Goal: Task Accomplishment & Management: Use online tool/utility

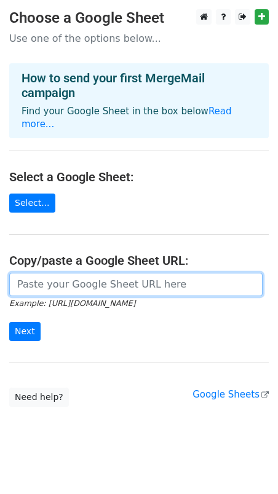
click at [29, 273] on input "url" at bounding box center [135, 284] width 253 height 23
paste input "https://docs.google.com/spreadsheets/d/1jrWkwp0K5Q9d9b2I21iBtyOn4ZZIJHq0/edit?g…"
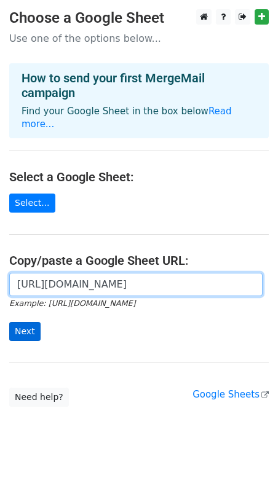
scroll to position [0, 299]
type input "https://docs.google.com/spreadsheets/d/1jrWkwp0K5Q9d9b2I21iBtyOn4ZZIJHq0/edit?g…"
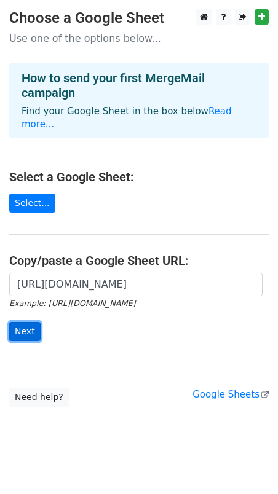
scroll to position [0, 0]
click at [24, 322] on input "Next" at bounding box center [24, 331] width 31 height 19
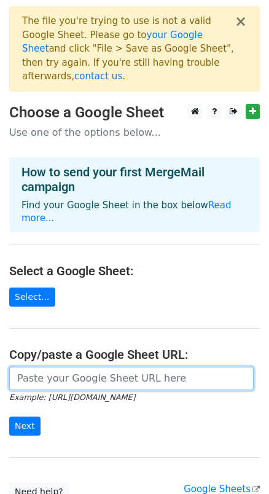
click at [72, 367] on input "url" at bounding box center [131, 378] width 244 height 23
paste input "https://docs.google.com/spreadsheets/d/1n3So8qA9oxFiYZM6ENaEX5Ythvuzu5aR2GGIeF4…"
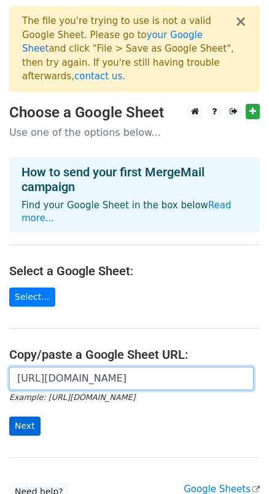
type input "[URL][DOMAIN_NAME]"
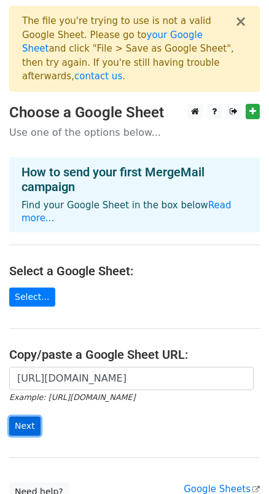
scroll to position [0, 0]
click at [24, 416] on input "Next" at bounding box center [24, 425] width 31 height 19
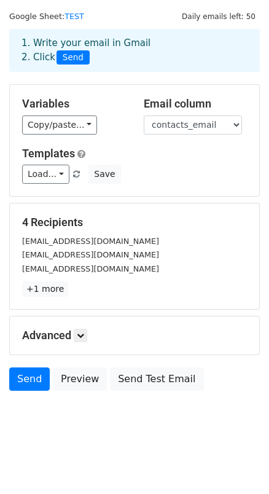
scroll to position [31, 0]
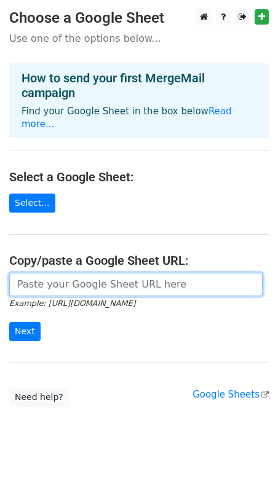
click at [71, 273] on input "url" at bounding box center [135, 284] width 253 height 23
paste input "https://docs.google.com/spreadsheets/d/1n3So8qA9oxFiYZM6ENaEX5Ythvuzu5aR2GGIeF4…"
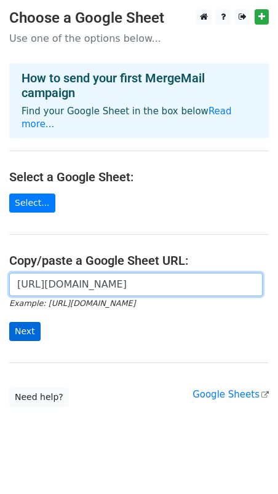
type input "https://docs.google.com/spreadsheets/d/1n3So8qA9oxFiYZM6ENaEX5Ythvuzu5aR2GGIeF4…"
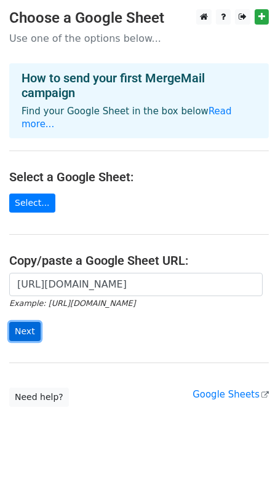
click at [31, 322] on input "Next" at bounding box center [24, 331] width 31 height 19
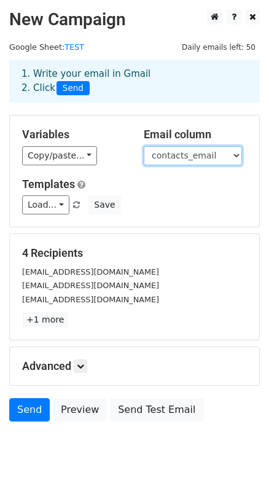
click at [188, 157] on select "contacts_email Student Name student_studentNumber claim_code contacts_guardian …" at bounding box center [193, 155] width 98 height 19
click at [144, 146] on select "contacts_email Student Name student_studentNumber claim_code contacts_guardian …" at bounding box center [193, 155] width 98 height 19
click at [119, 133] on h5 "Variables" at bounding box center [73, 135] width 103 height 14
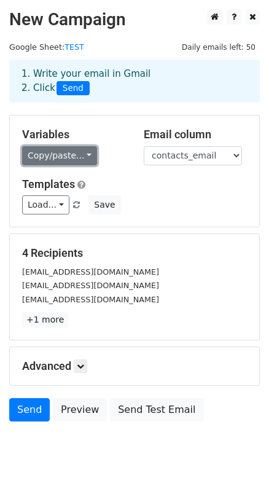
click at [86, 155] on link "Copy/paste..." at bounding box center [59, 155] width 75 height 19
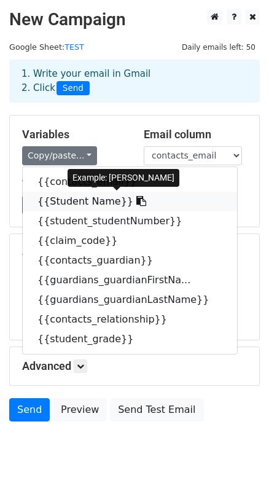
click at [136, 201] on icon at bounding box center [141, 201] width 10 height 10
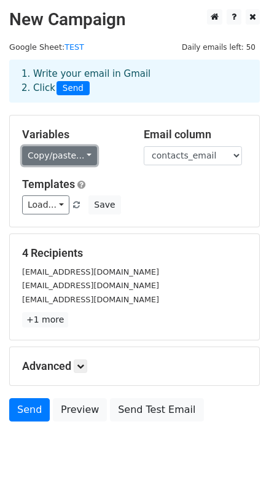
click at [82, 158] on link "Copy/paste..." at bounding box center [59, 155] width 75 height 19
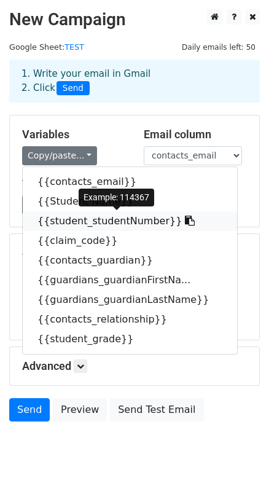
click at [185, 220] on icon at bounding box center [190, 221] width 10 height 10
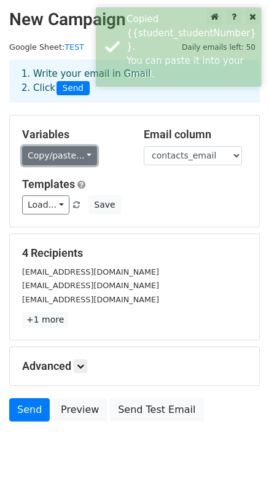
click at [84, 156] on link "Copy/paste..." at bounding box center [59, 155] width 75 height 19
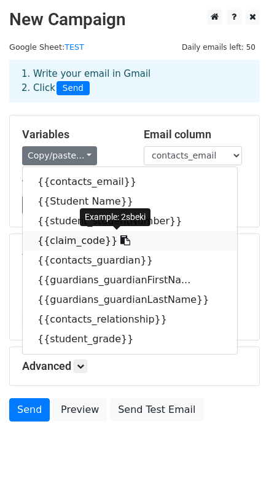
click at [120, 243] on icon at bounding box center [125, 240] width 10 height 10
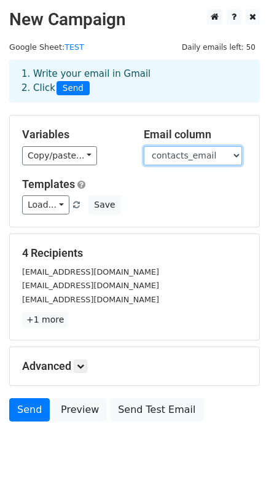
click at [184, 157] on select "contacts_email Student Name student_studentNumber claim_code contacts_guardian …" at bounding box center [193, 155] width 98 height 19
click at [144, 146] on select "contacts_email Student Name student_studentNumber claim_code contacts_guardian …" at bounding box center [193, 155] width 98 height 19
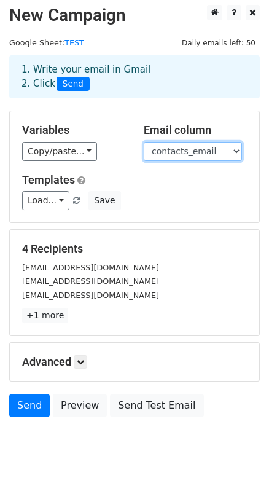
scroll to position [4, 0]
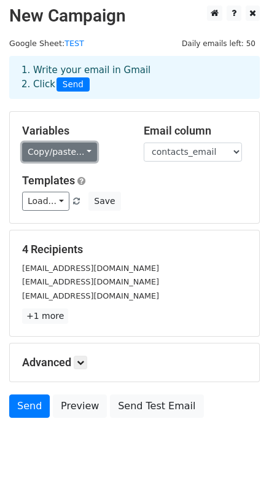
click at [61, 155] on link "Copy/paste..." at bounding box center [59, 151] width 75 height 19
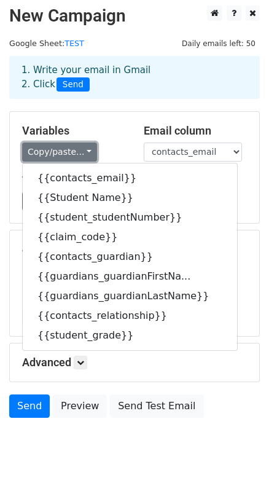
click at [61, 155] on link "Copy/paste..." at bounding box center [59, 151] width 75 height 19
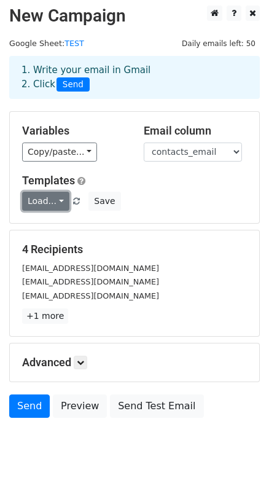
click at [63, 201] on link "Load..." at bounding box center [45, 201] width 47 height 19
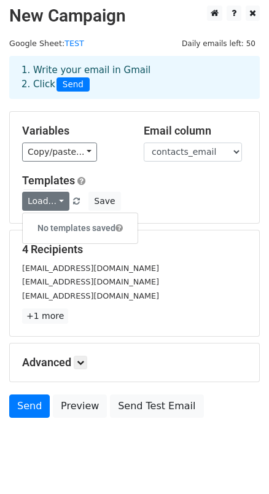
click at [113, 177] on h5 "Templates" at bounding box center [134, 181] width 225 height 14
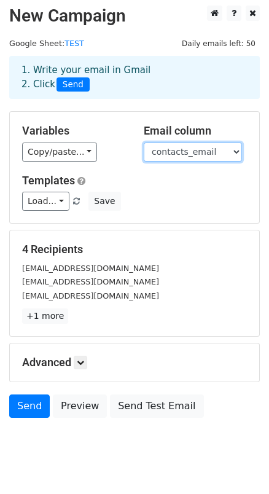
click at [190, 154] on select "contacts_email Student Name student_studentNumber claim_code contacts_guardian …" at bounding box center [193, 151] width 98 height 19
click at [144, 142] on select "contacts_email Student Name student_studentNumber claim_code contacts_guardian …" at bounding box center [193, 151] width 98 height 19
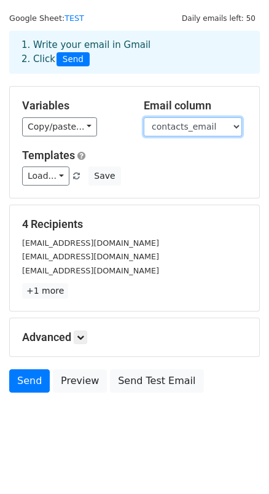
scroll to position [31, 0]
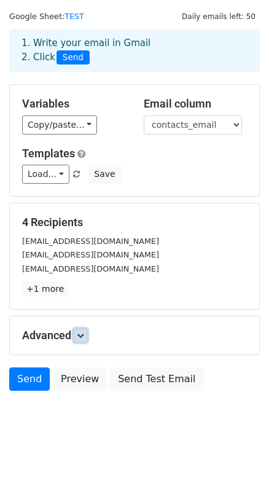
click at [84, 336] on icon at bounding box center [80, 335] width 7 height 7
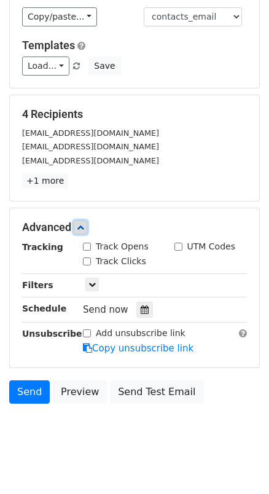
scroll to position [150, 0]
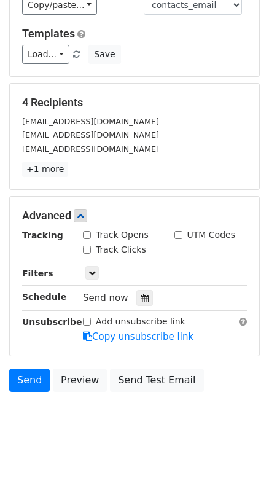
click at [90, 233] on input "Track Opens" at bounding box center [87, 235] width 8 height 8
checkbox input "true"
click at [87, 247] on input "Track Clicks" at bounding box center [87, 250] width 8 height 8
checkbox input "true"
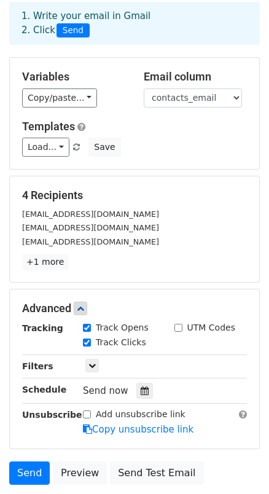
scroll to position [101, 0]
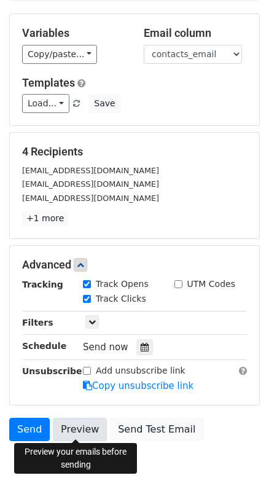
click at [79, 428] on link "Preview" at bounding box center [80, 429] width 54 height 23
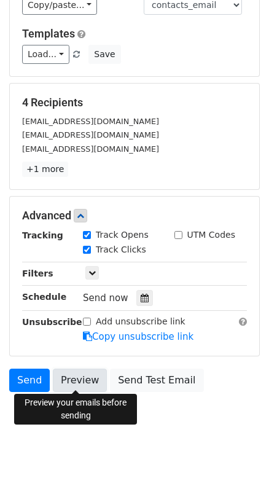
scroll to position [150, 0]
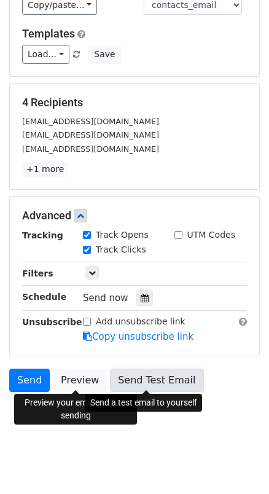
click at [157, 375] on link "Send Test Email" at bounding box center [156, 379] width 93 height 23
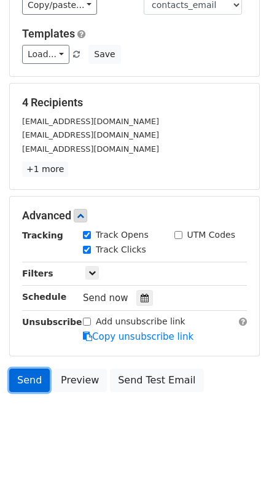
click at [31, 378] on link "Send" at bounding box center [29, 379] width 41 height 23
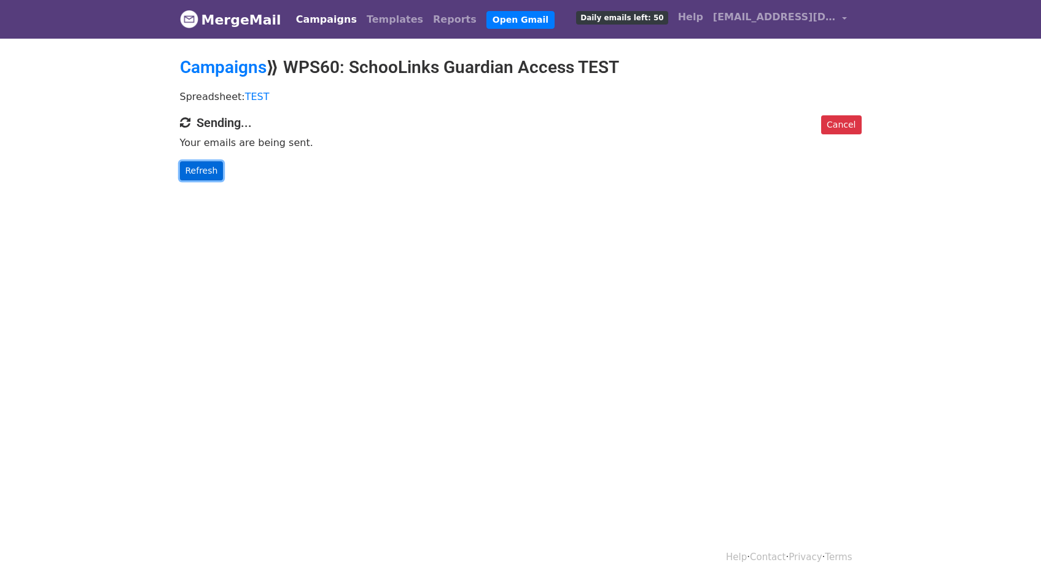
click at [196, 169] on link "Refresh" at bounding box center [202, 170] width 44 height 19
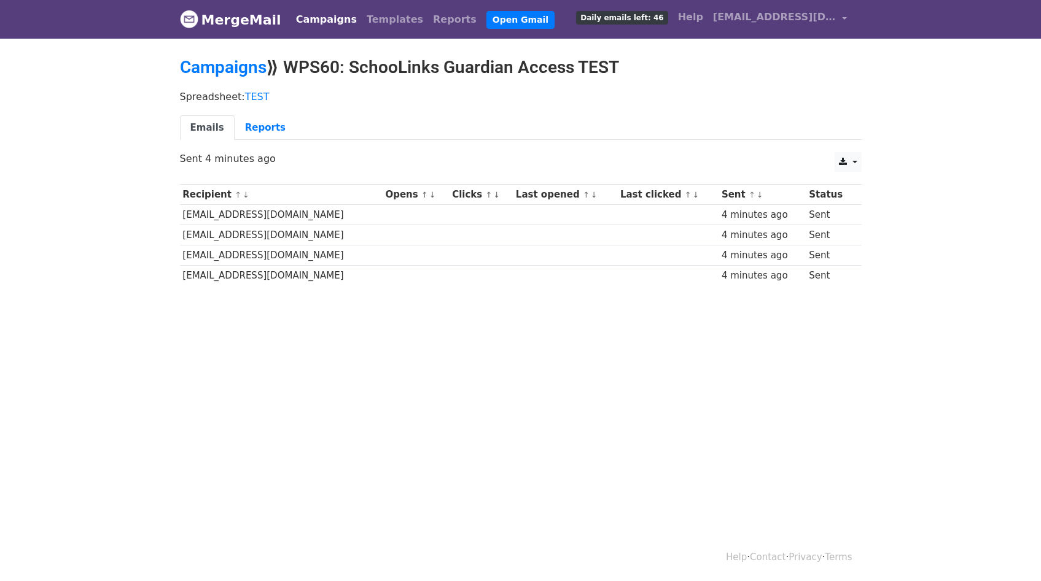
click at [667, 15] on span "Daily emails left: 46" at bounding box center [621, 18] width 91 height 14
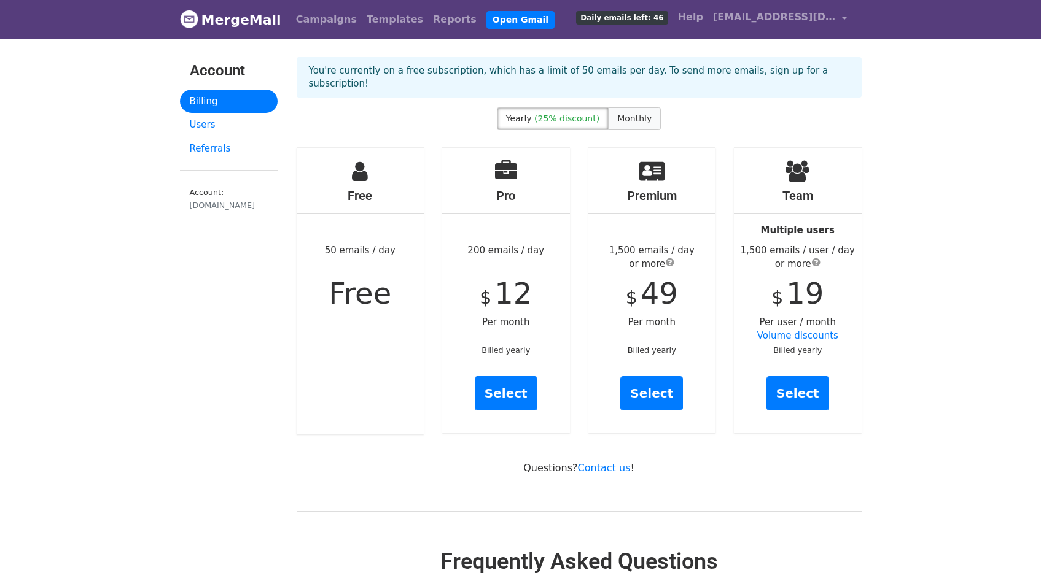
click at [631, 114] on span "Monthly" at bounding box center [634, 119] width 34 height 10
click at [555, 114] on span "(25% discount)" at bounding box center [566, 119] width 65 height 10
